Goal: Task Accomplishment & Management: Use online tool/utility

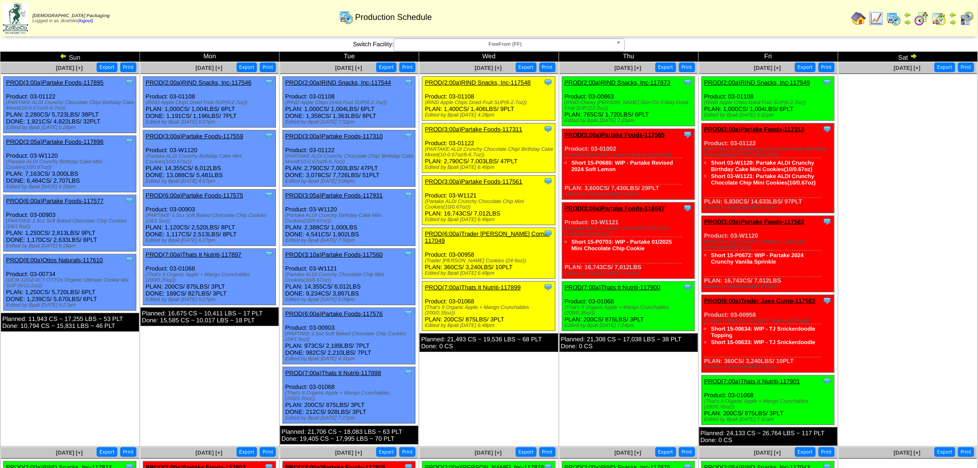
click at [62, 55] on img at bounding box center [63, 55] width 7 height 7
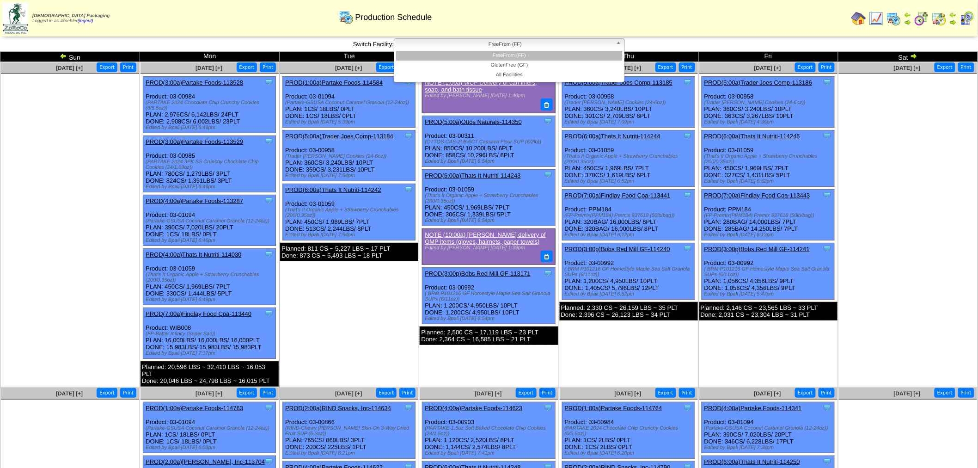
click at [597, 45] on span "FreeFrom (FF)" at bounding box center [505, 44] width 214 height 11
click at [534, 65] on li "GlutenFree (GF)" at bounding box center [509, 66] width 226 height 10
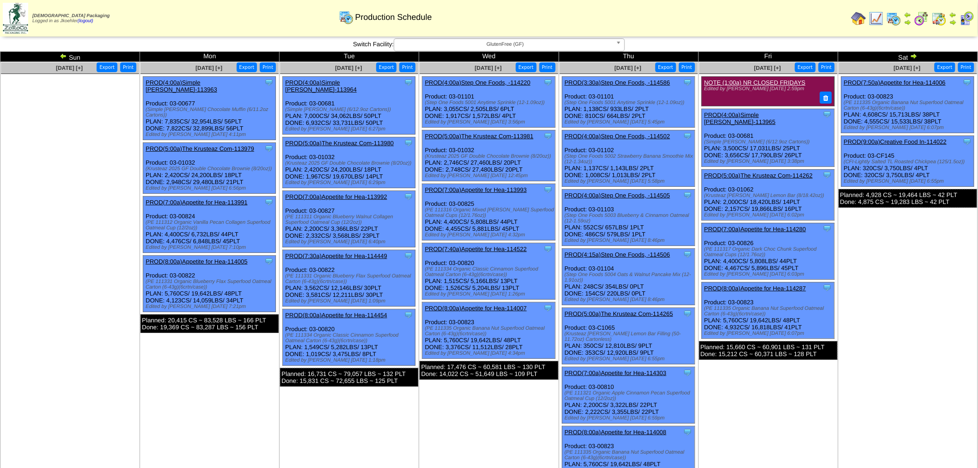
click at [638, 193] on link "PROD(4:00a)Step One Foods, -114505" at bounding box center [617, 195] width 105 height 7
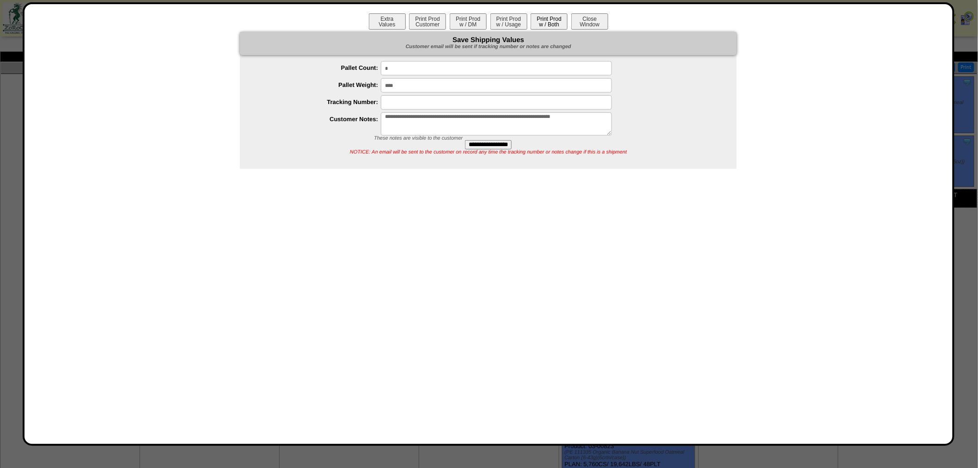
click at [552, 22] on button "Print Prod w / Both" at bounding box center [548, 21] width 37 height 16
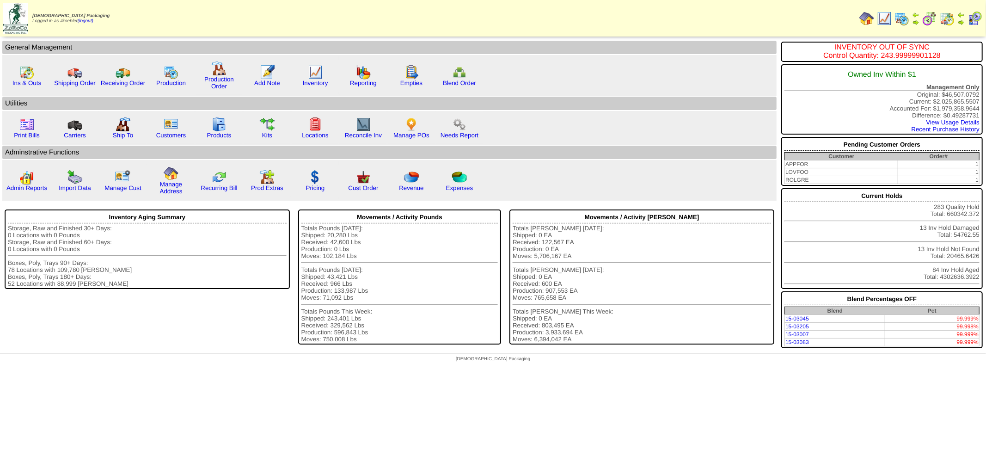
click at [646, 28] on td "Print All" at bounding box center [554, 18] width 602 height 35
click at [214, 125] on img at bounding box center [219, 124] width 15 height 15
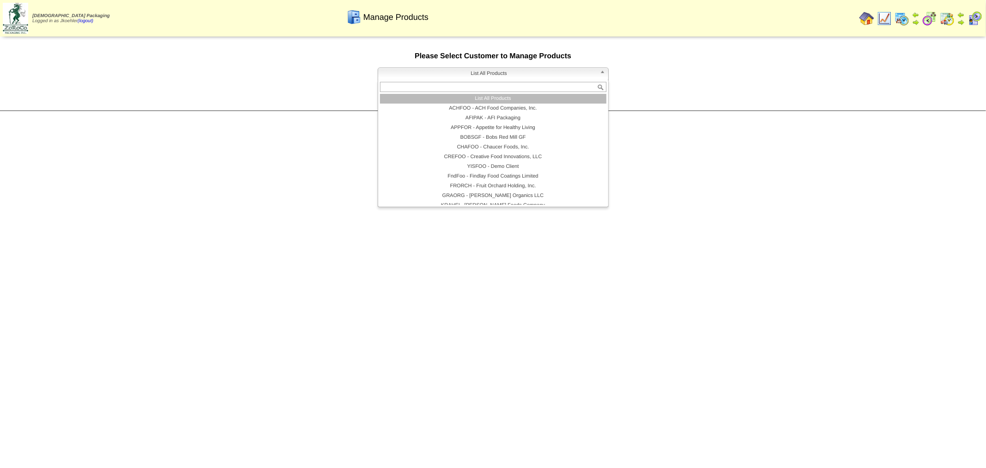
click at [454, 77] on span "List All Products" at bounding box center [489, 73] width 214 height 11
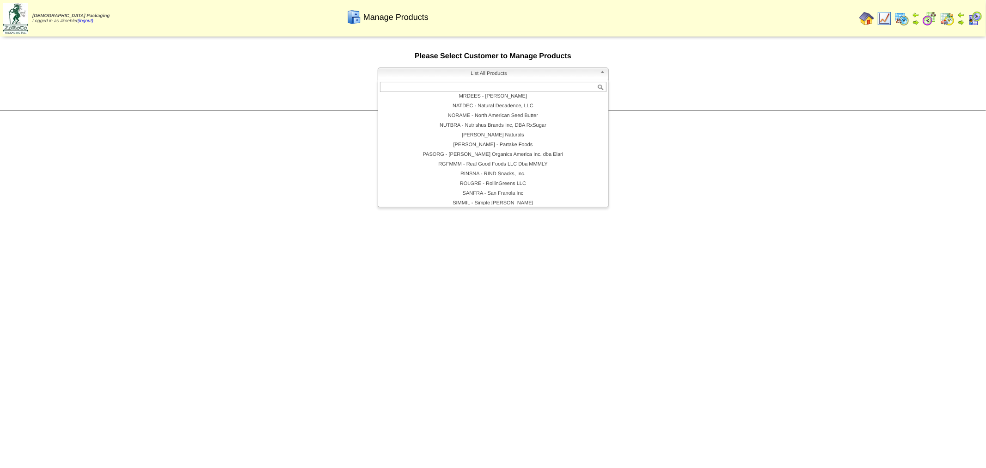
scroll to position [199, 0]
click at [483, 160] on li "STEONE - Step One Foods, LLC" at bounding box center [493, 162] width 226 height 10
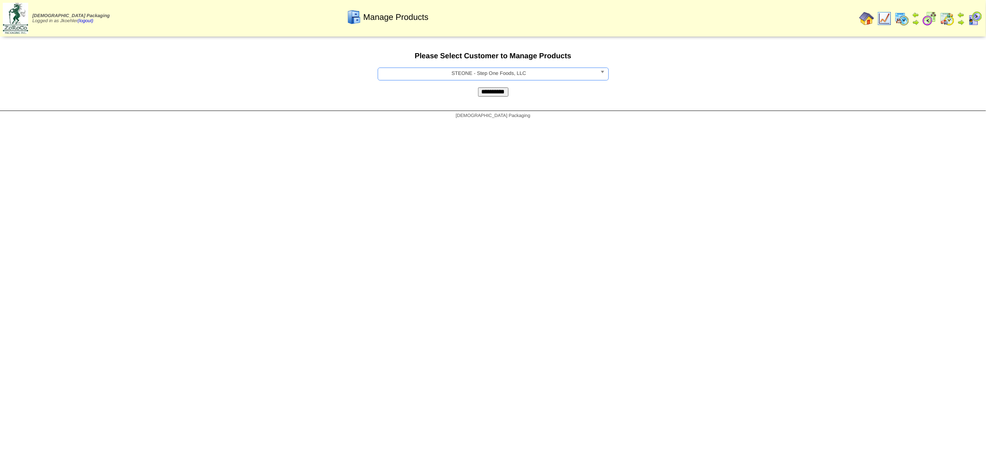
click at [491, 93] on input "**********" at bounding box center [493, 91] width 30 height 9
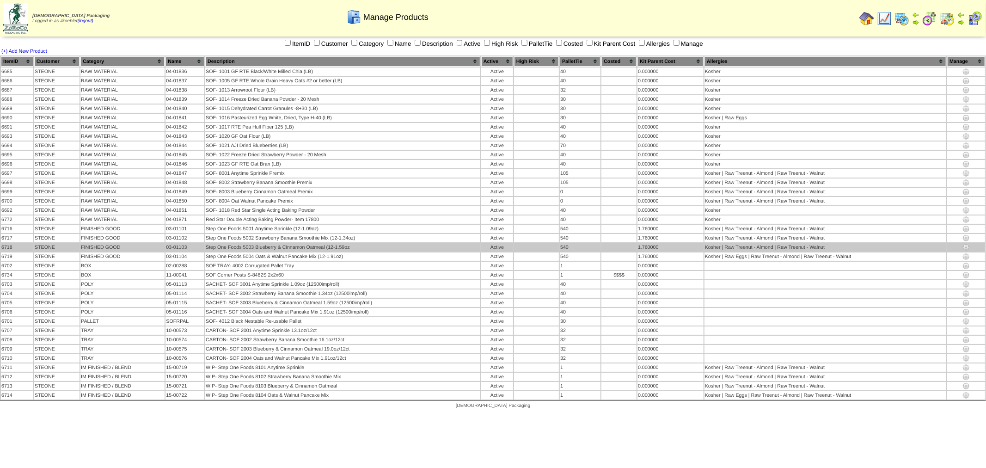
click at [966, 244] on img at bounding box center [965, 247] width 7 height 7
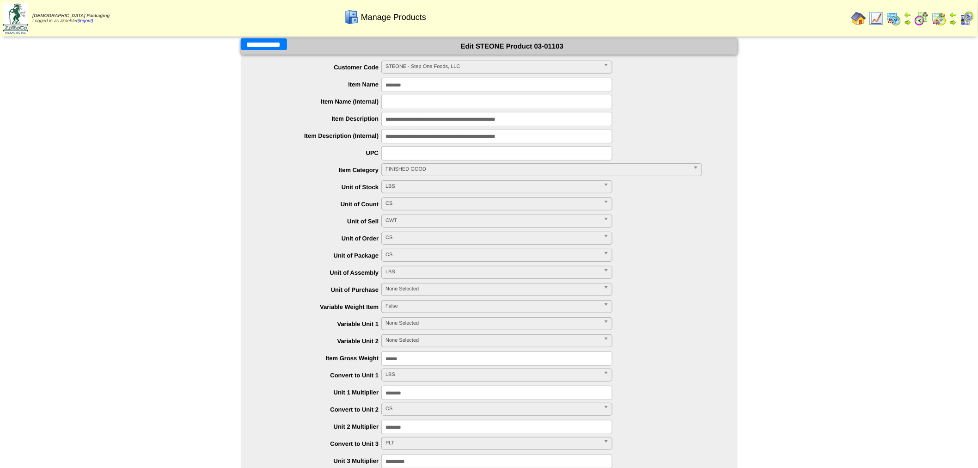
click at [858, 16] on img at bounding box center [858, 18] width 15 height 15
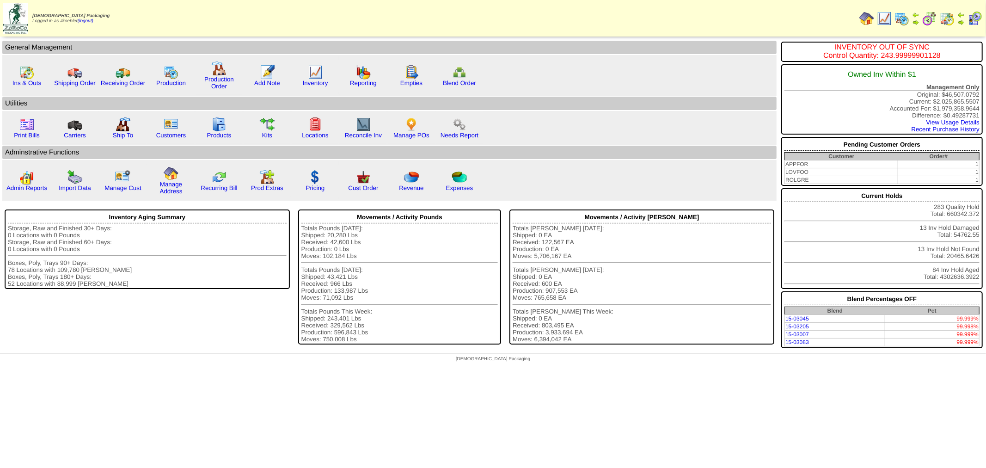
click at [865, 21] on img at bounding box center [866, 18] width 15 height 15
click at [536, 366] on html "[DEMOGRAPHIC_DATA] Packaging Logged in as Jkoehler (logout) Print All" at bounding box center [493, 183] width 986 height 366
